Goal: Transaction & Acquisition: Book appointment/travel/reservation

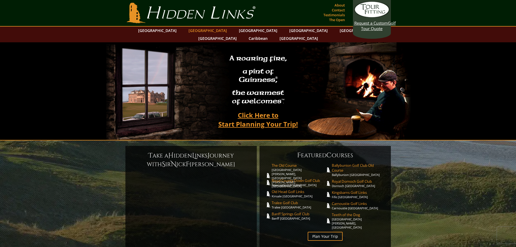
click at [198, 31] on link "[GEOGRAPHIC_DATA]" at bounding box center [208, 31] width 44 height 8
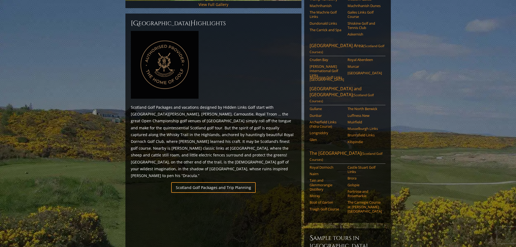
scroll to position [253, 0]
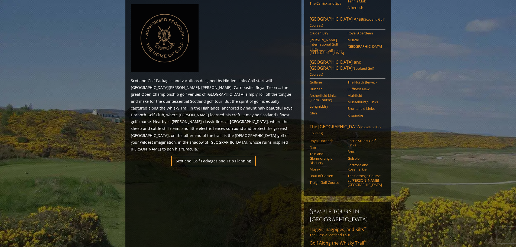
click at [327, 138] on link "Royal Dornoch" at bounding box center [327, 140] width 34 height 4
